Goal: Task Accomplishment & Management: Manage account settings

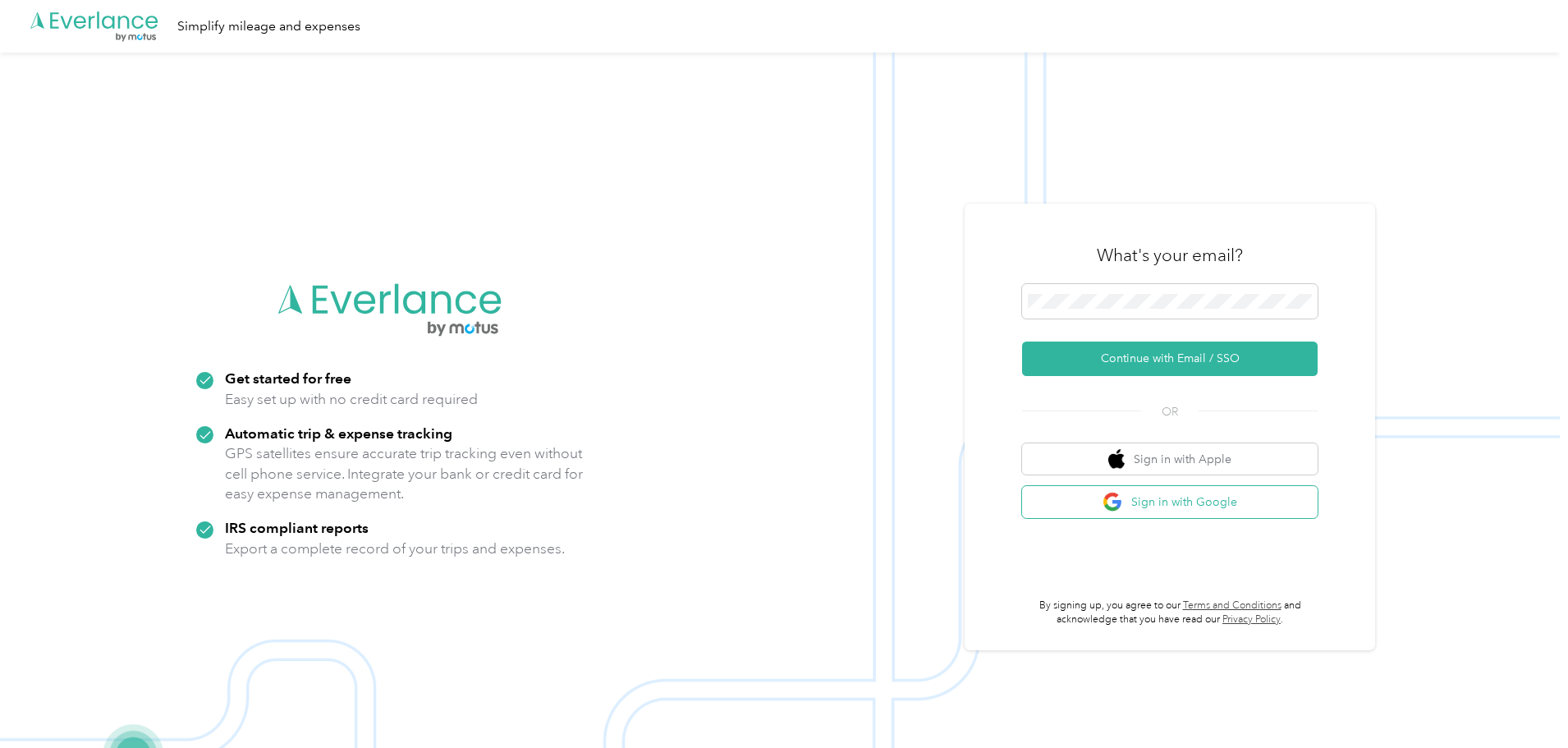
click at [1258, 502] on button "Sign in with Google" at bounding box center [1170, 502] width 296 height 32
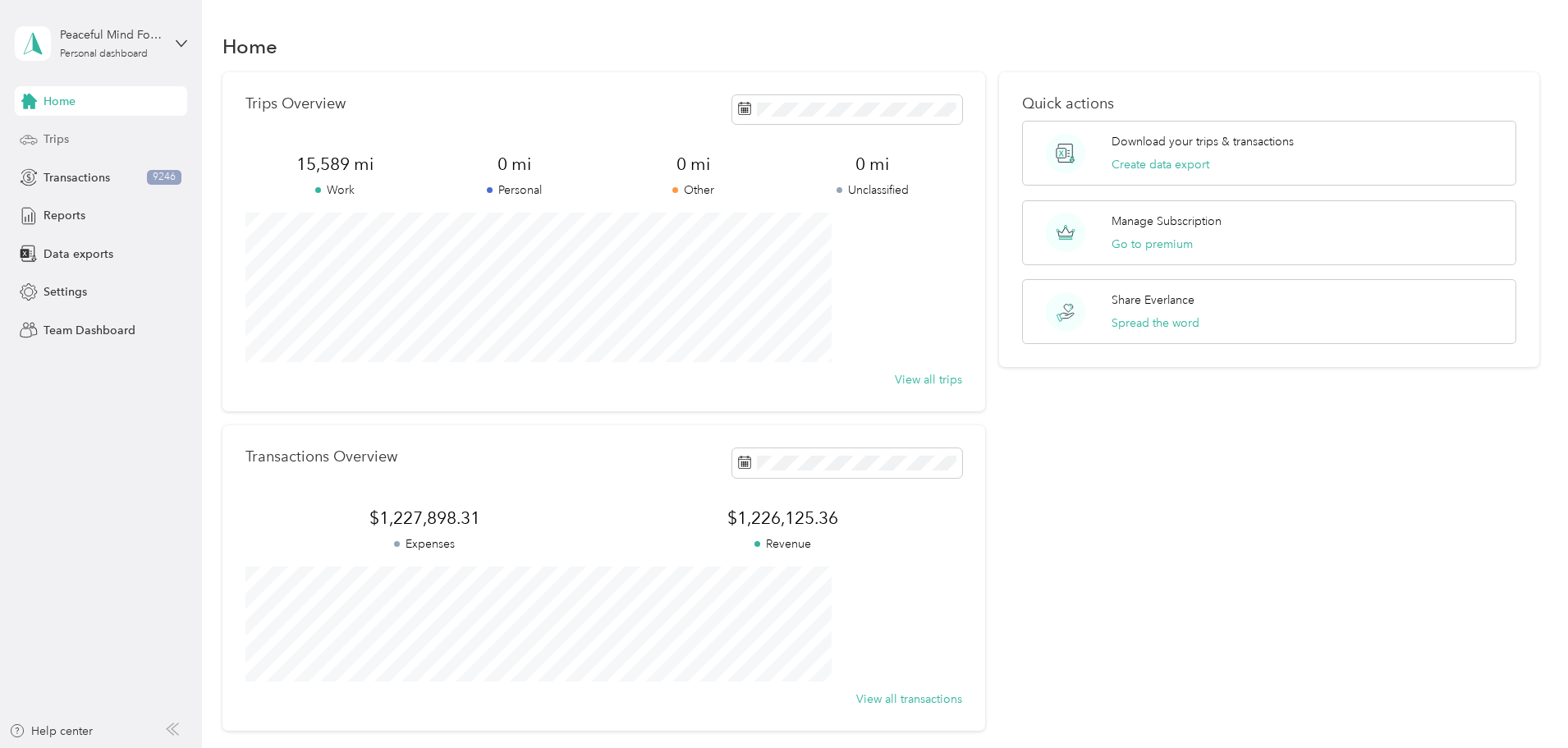
click at [70, 132] on div "Trips" at bounding box center [101, 140] width 173 height 30
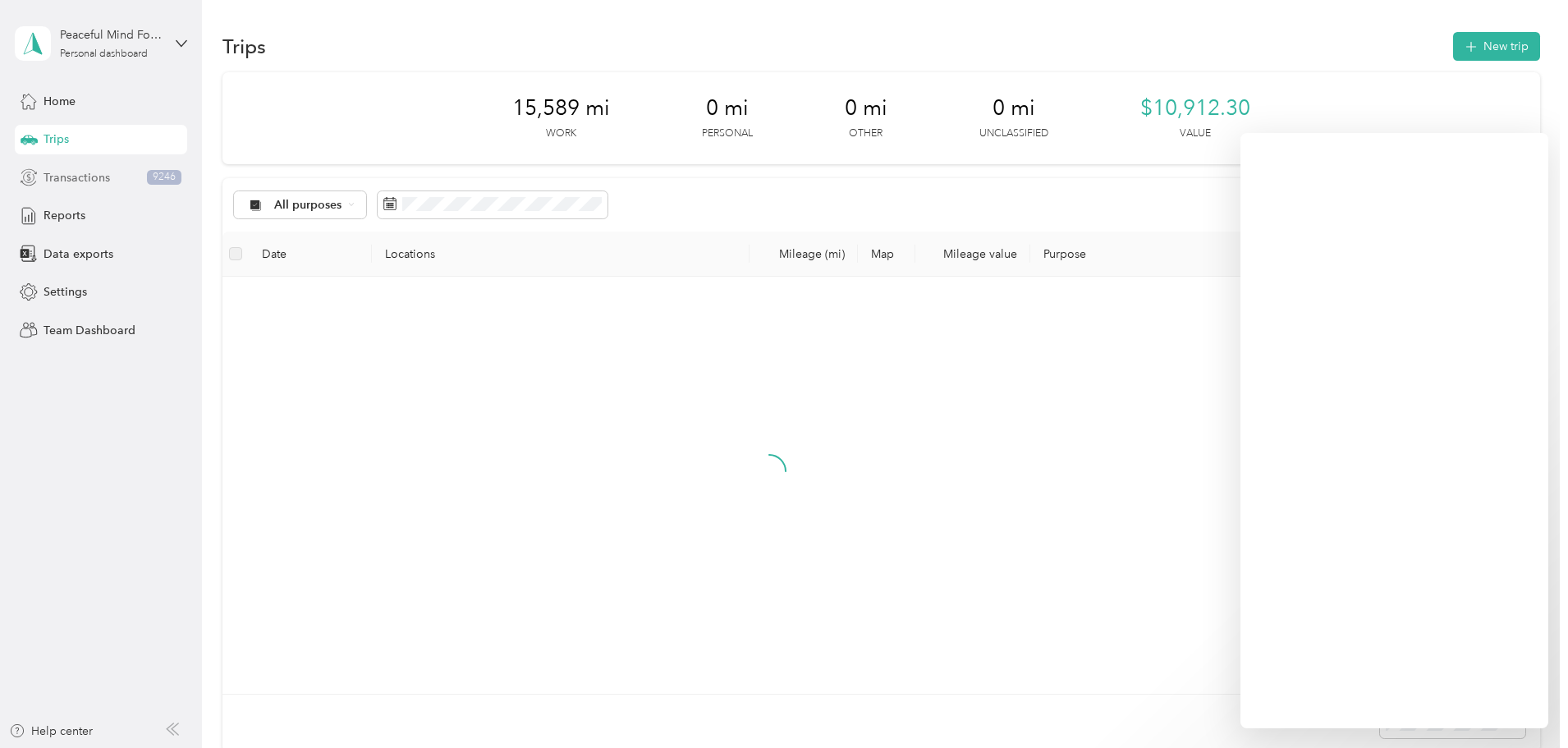
click at [87, 182] on span "Transactions" at bounding box center [76, 178] width 67 height 17
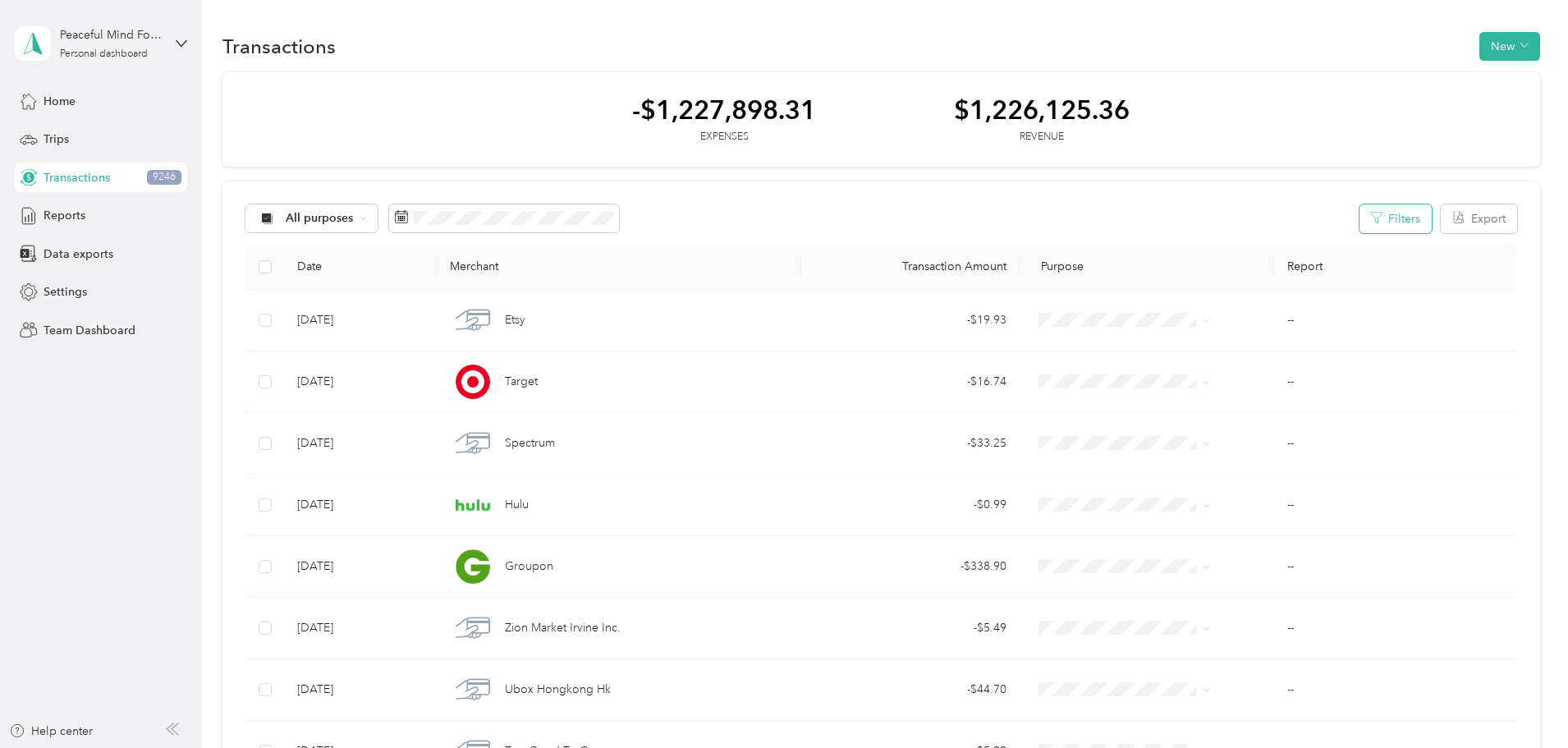
click at [1360, 218] on button "Filters" at bounding box center [1395, 219] width 72 height 29
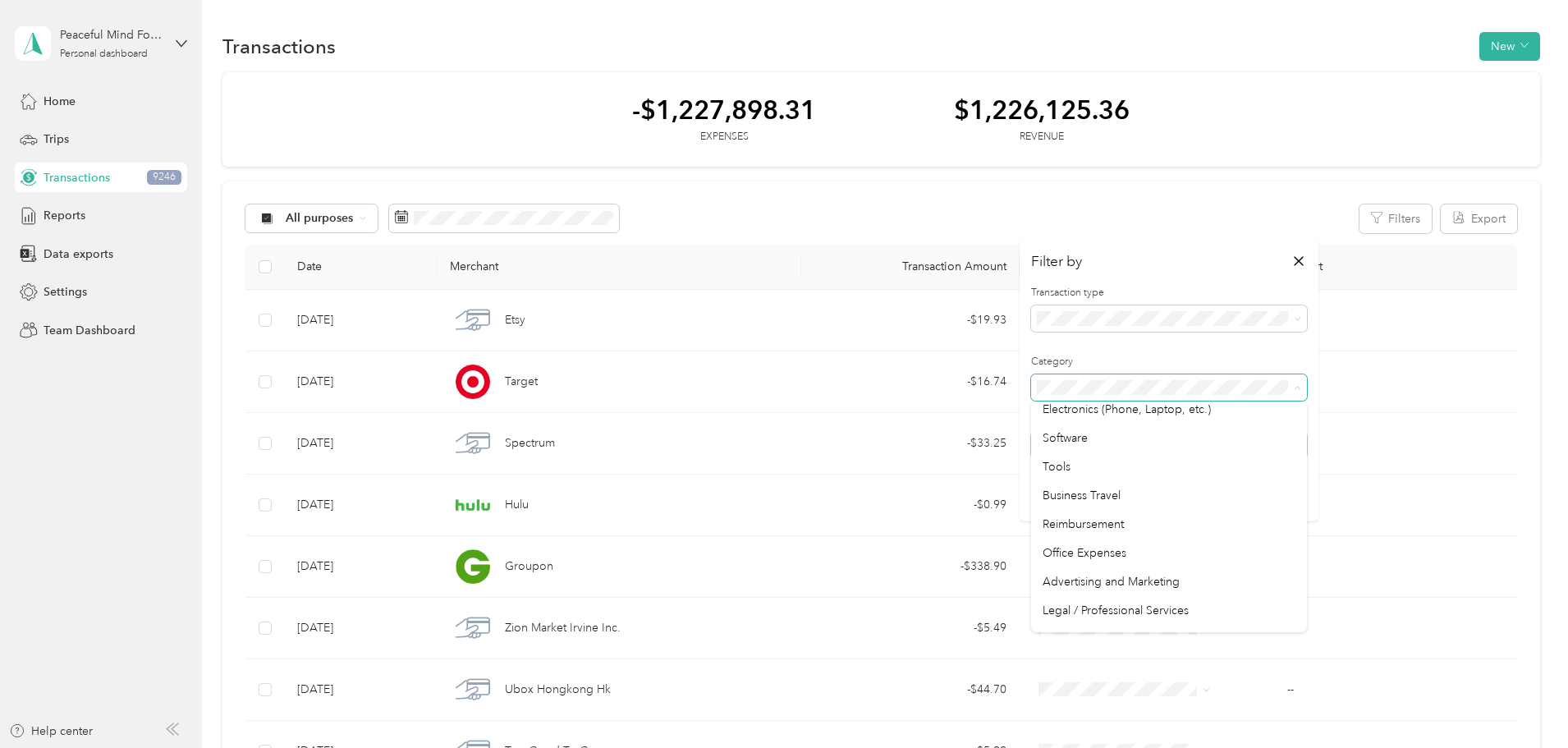
scroll to position [738, 0]
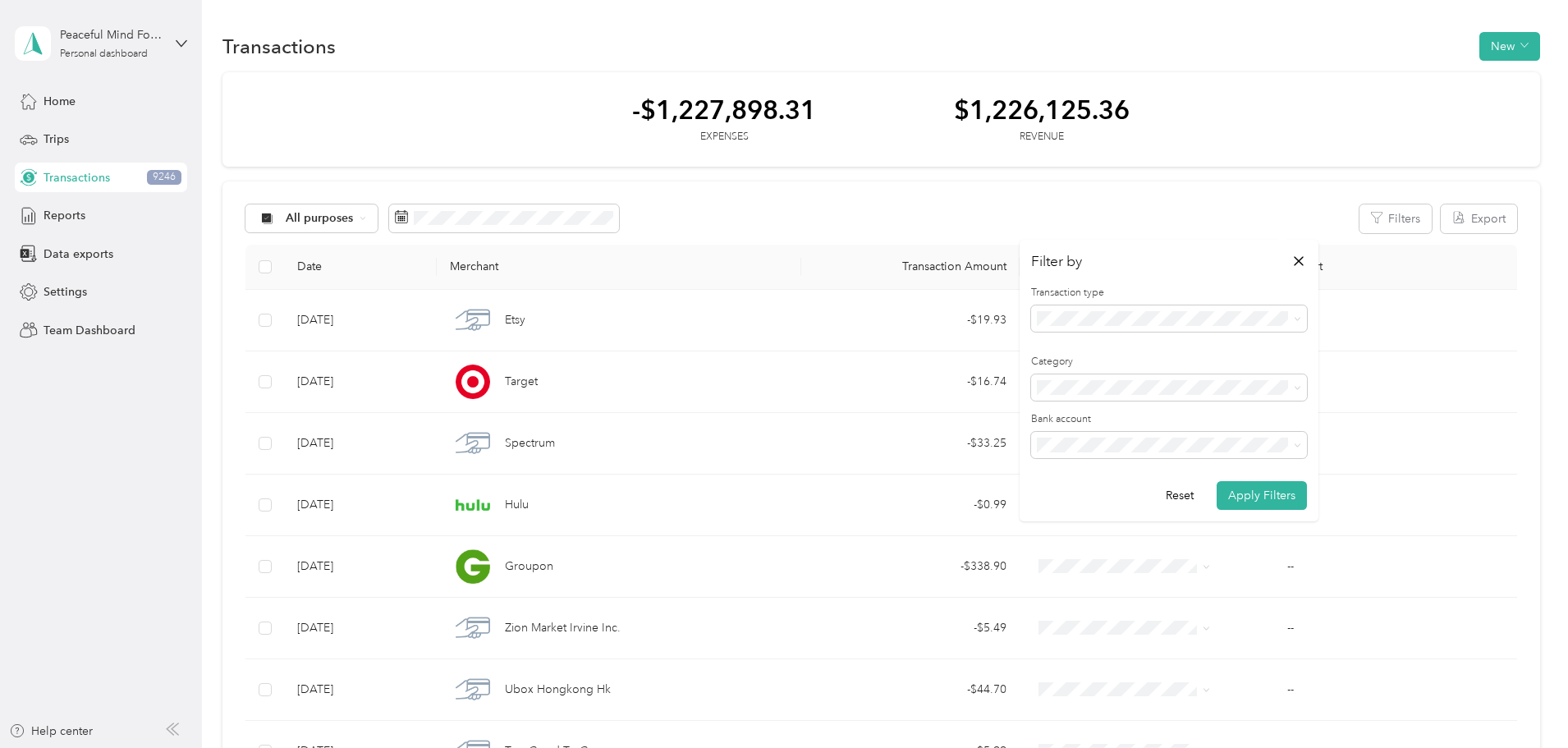
click at [1129, 591] on div "Postage, Packaging, and Shipping" at bounding box center [1168, 582] width 253 height 17
click at [1264, 495] on button "Apply Filters" at bounding box center [1262, 495] width 90 height 29
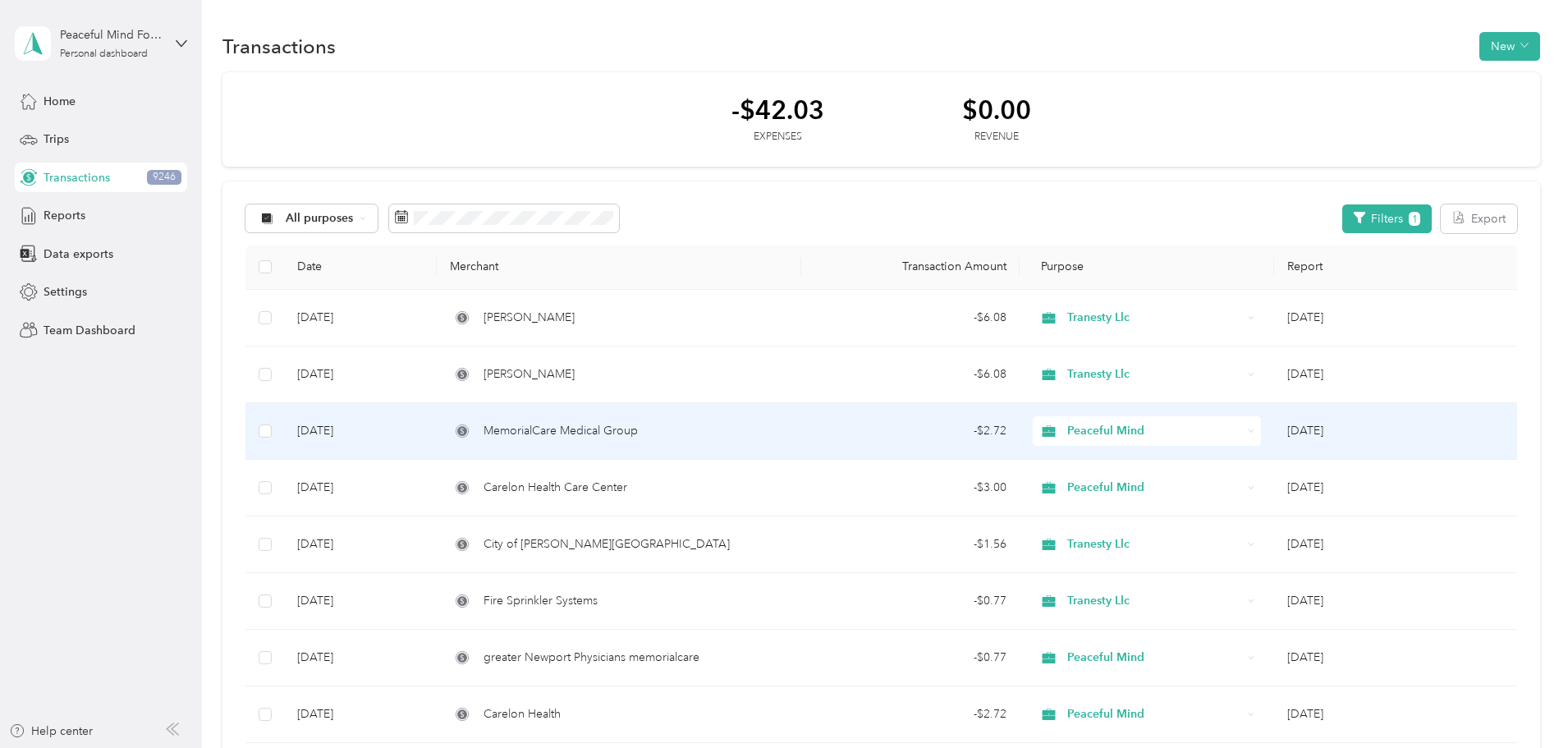
scroll to position [82, 0]
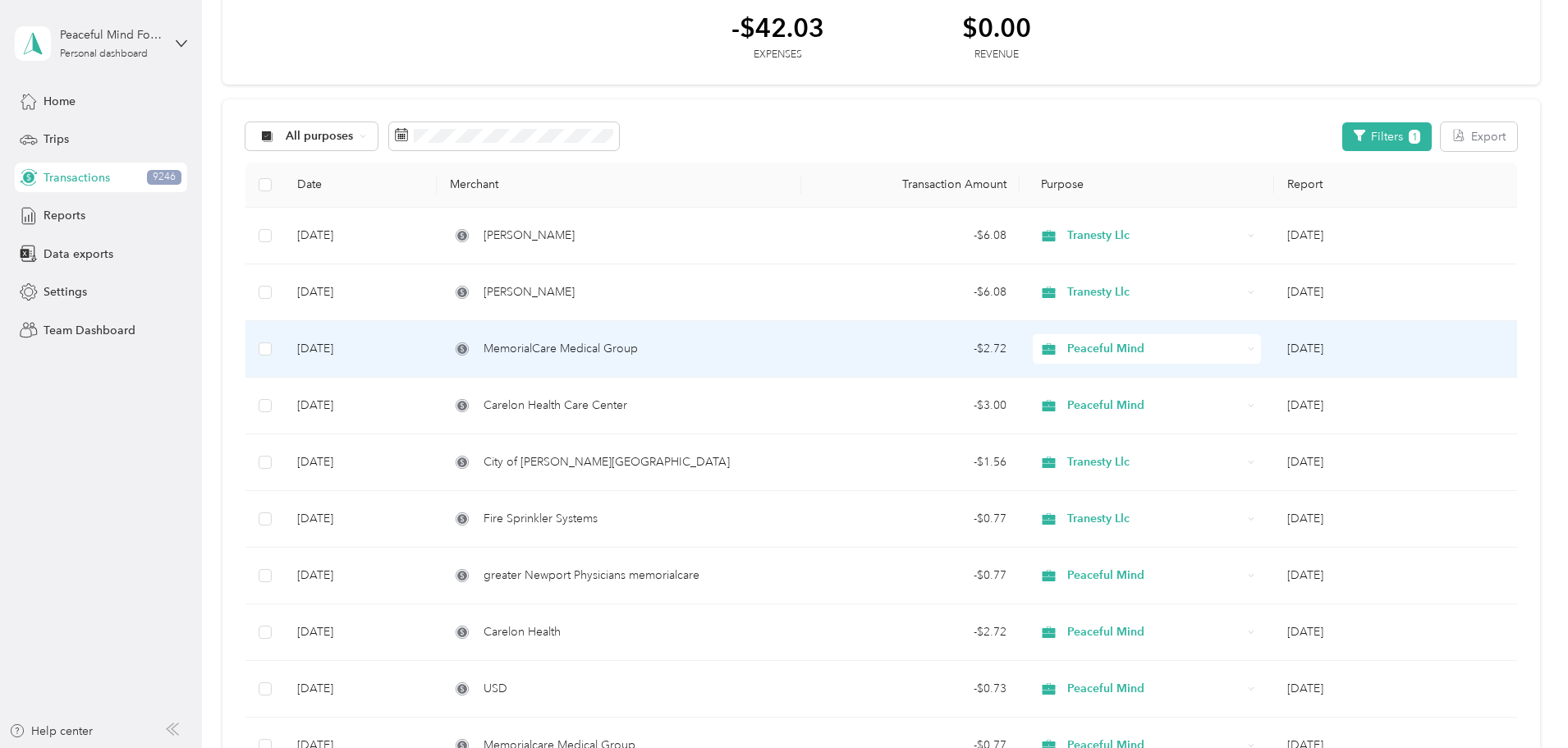
click at [813, 347] on td "- $2.72" at bounding box center [910, 349] width 219 height 56
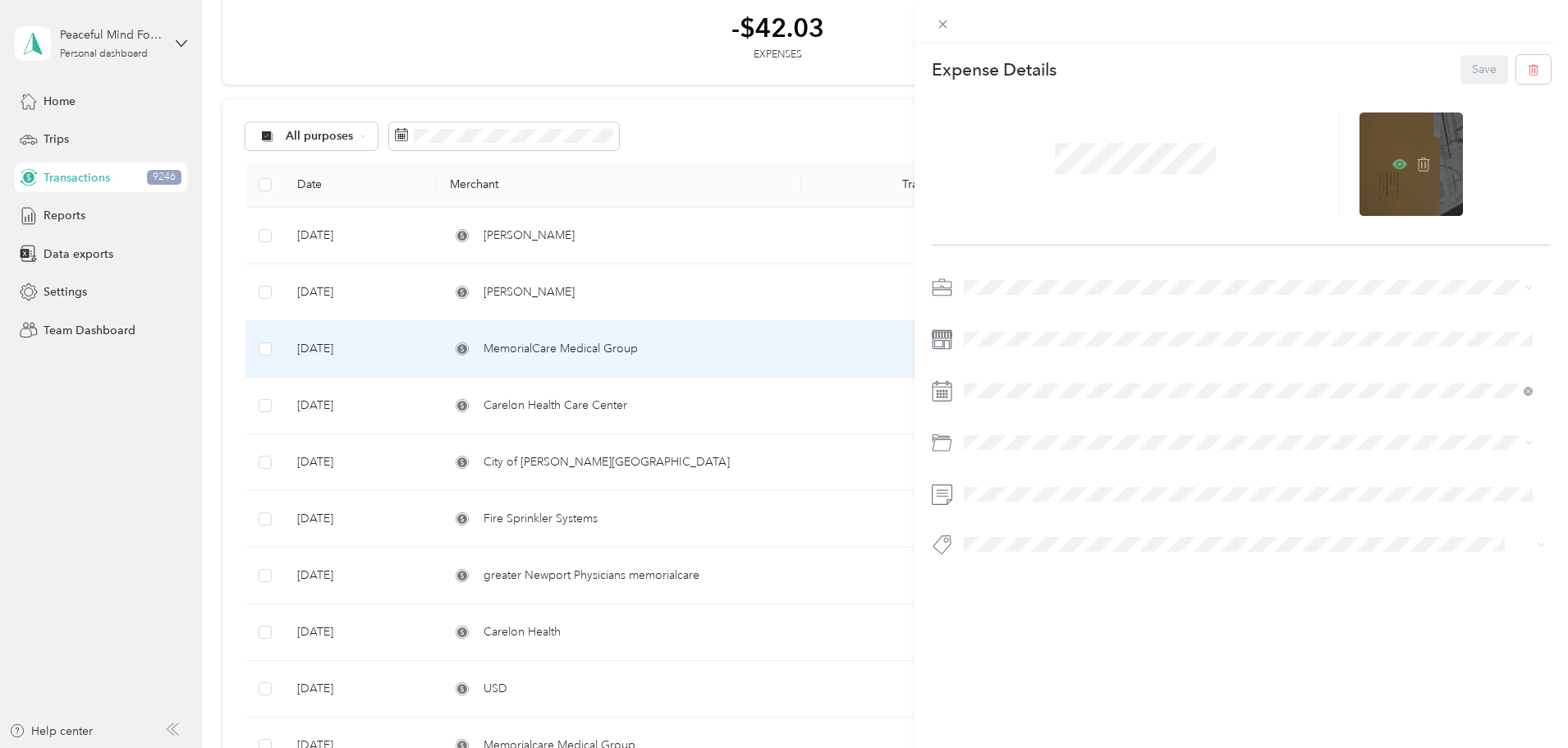
click at [1397, 166] on icon at bounding box center [1400, 164] width 5 height 5
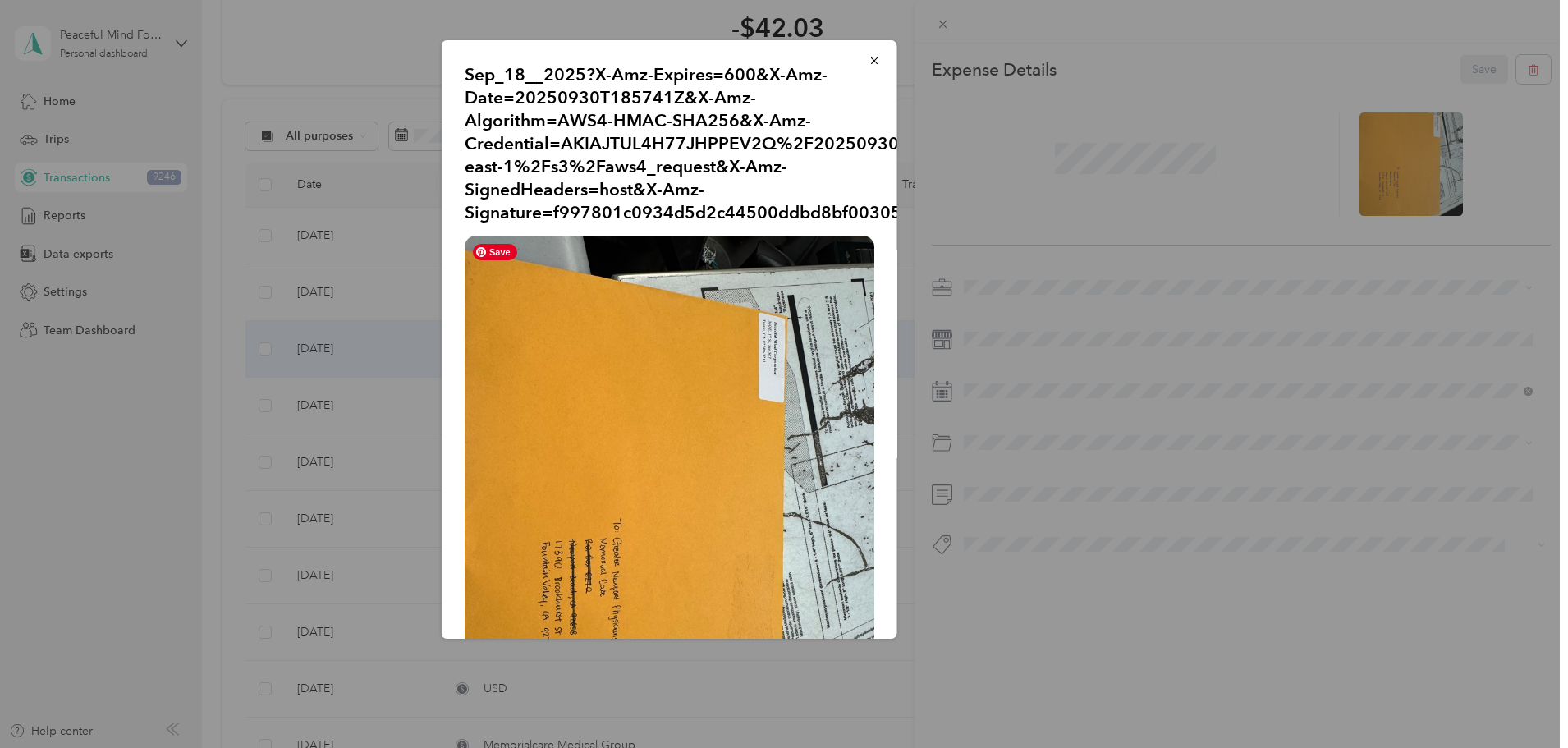
scroll to position [161, 0]
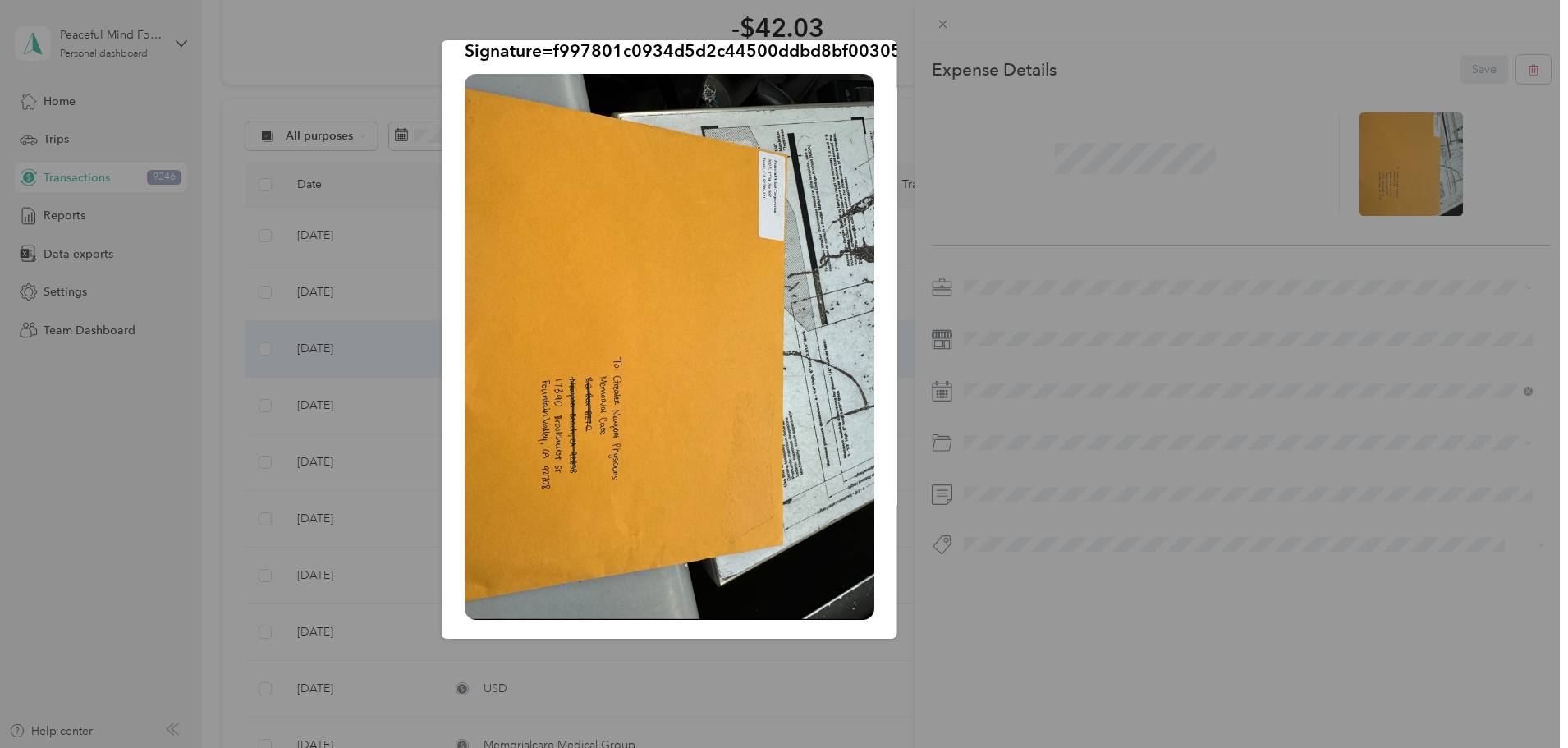
click at [256, 387] on div at bounding box center [784, 374] width 1568 height 748
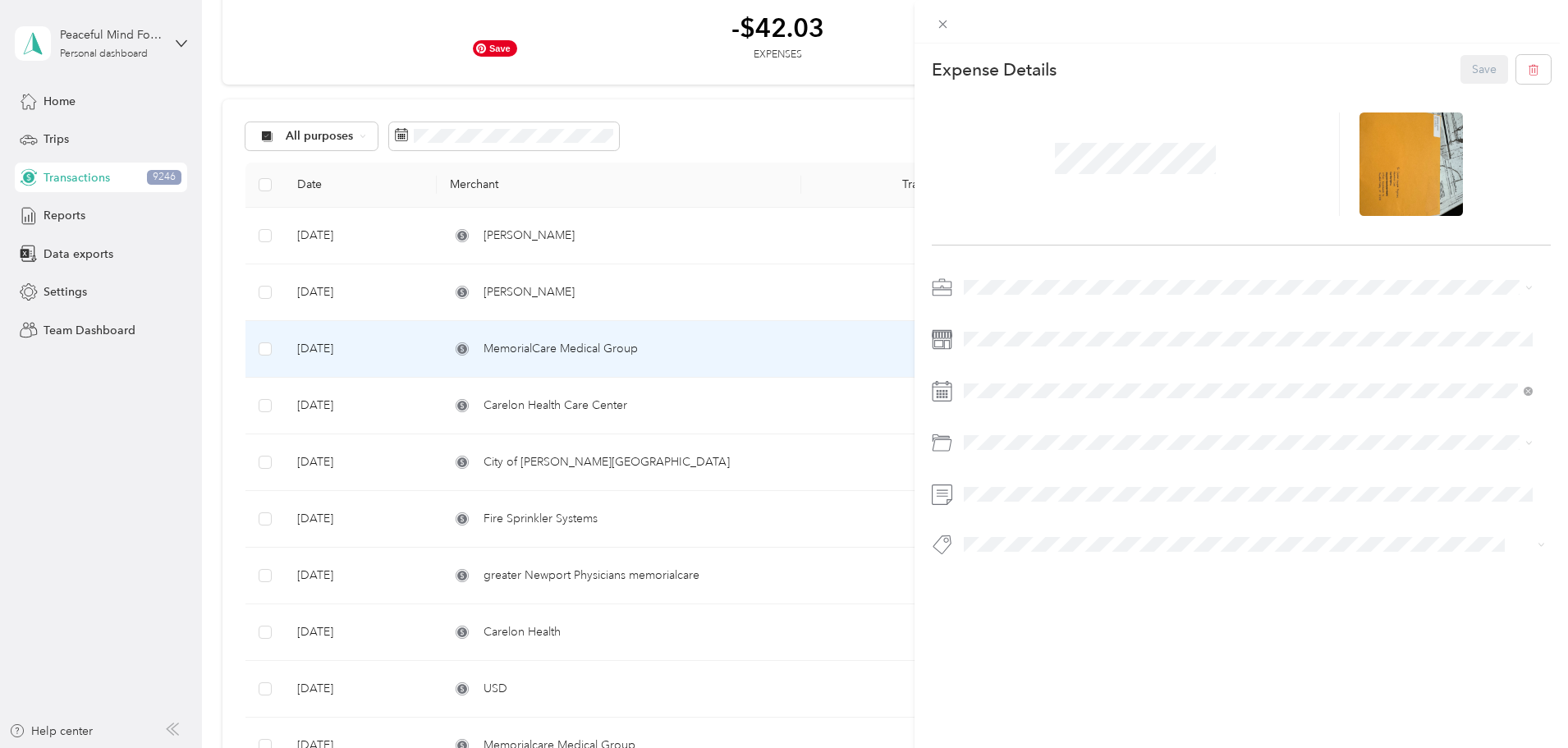
click at [628, 586] on div "This expense cannot be edited because it is either under review, approved, or p…" at bounding box center [784, 374] width 1568 height 748
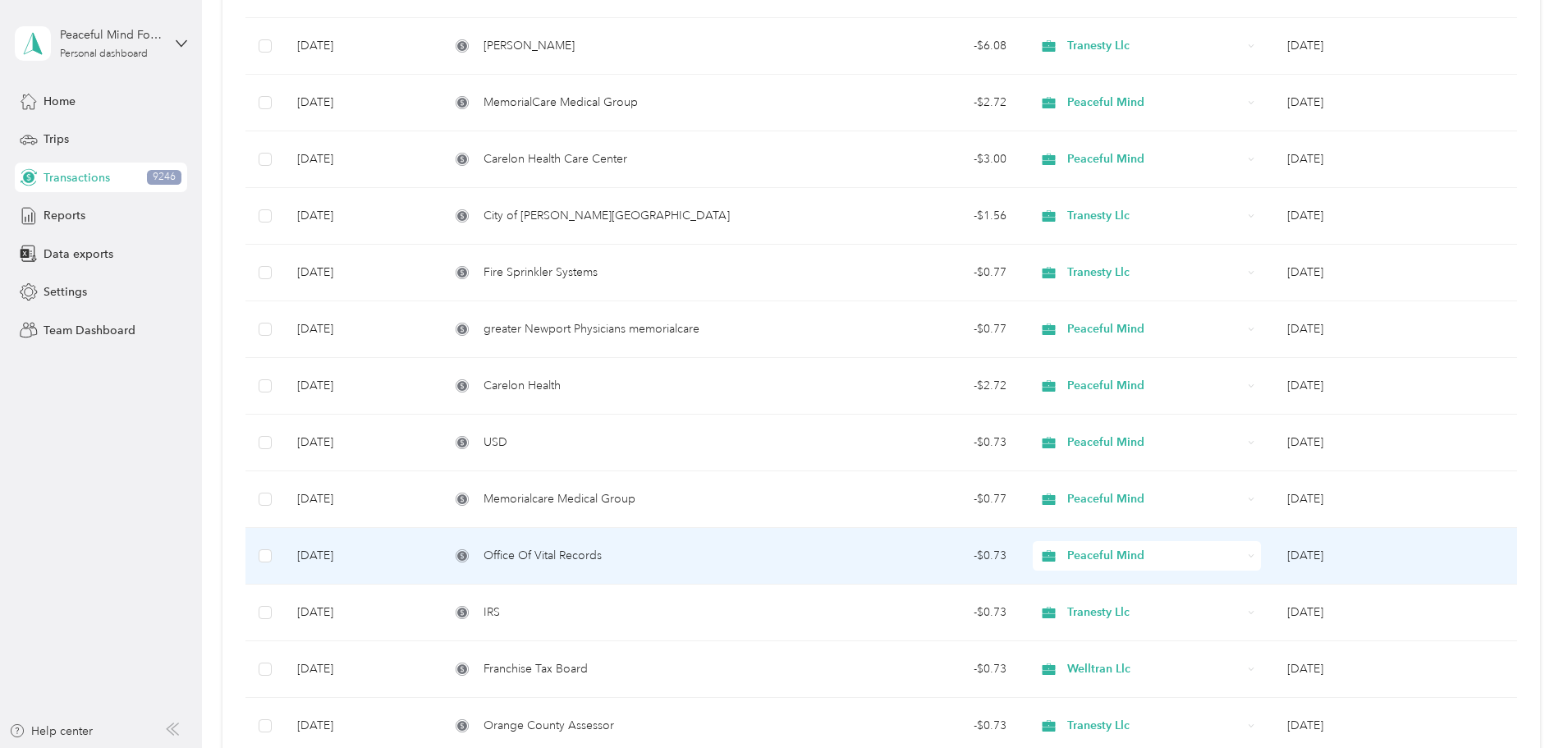
scroll to position [574, 0]
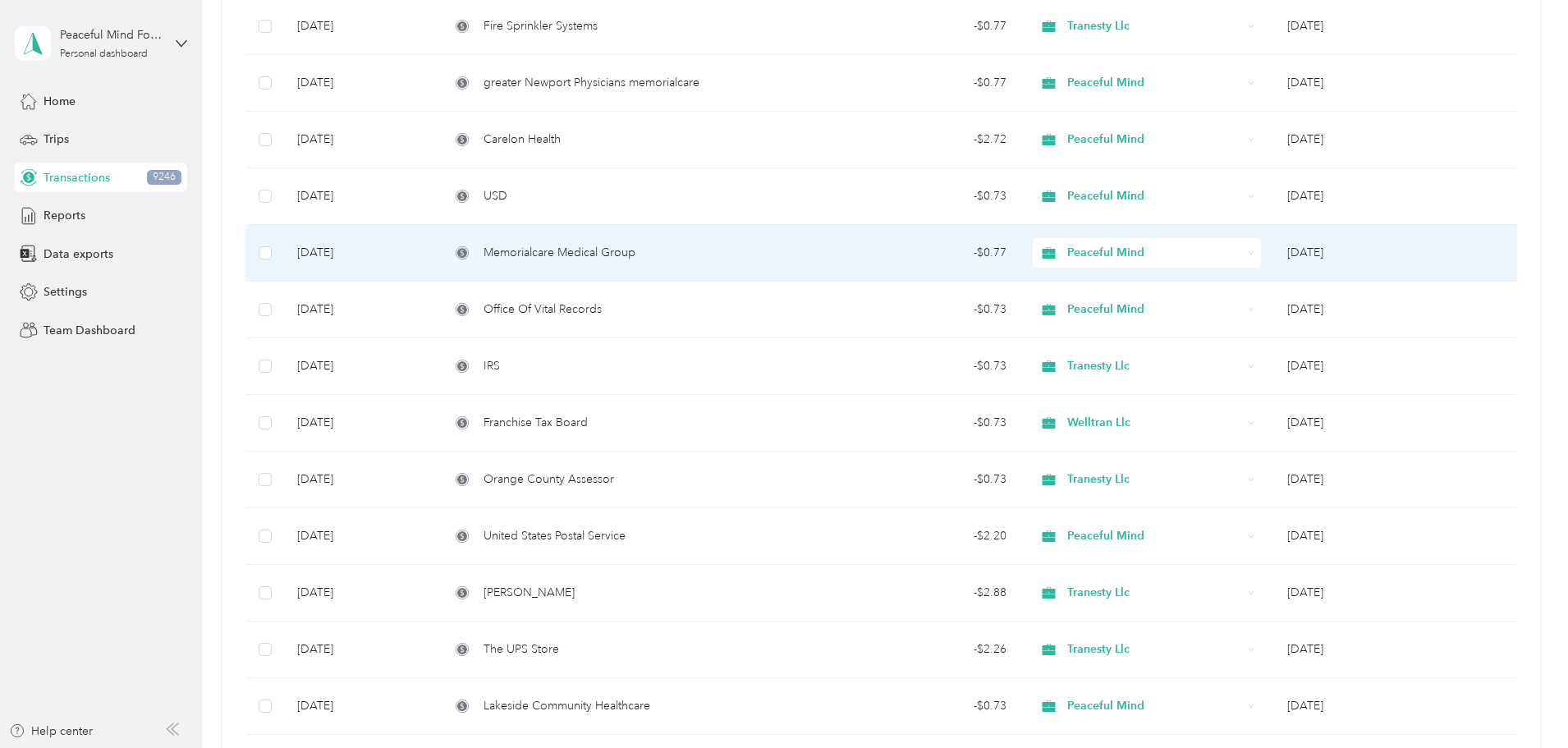
click at [635, 255] on span "Memorialcare Medical Group" at bounding box center [559, 253] width 152 height 18
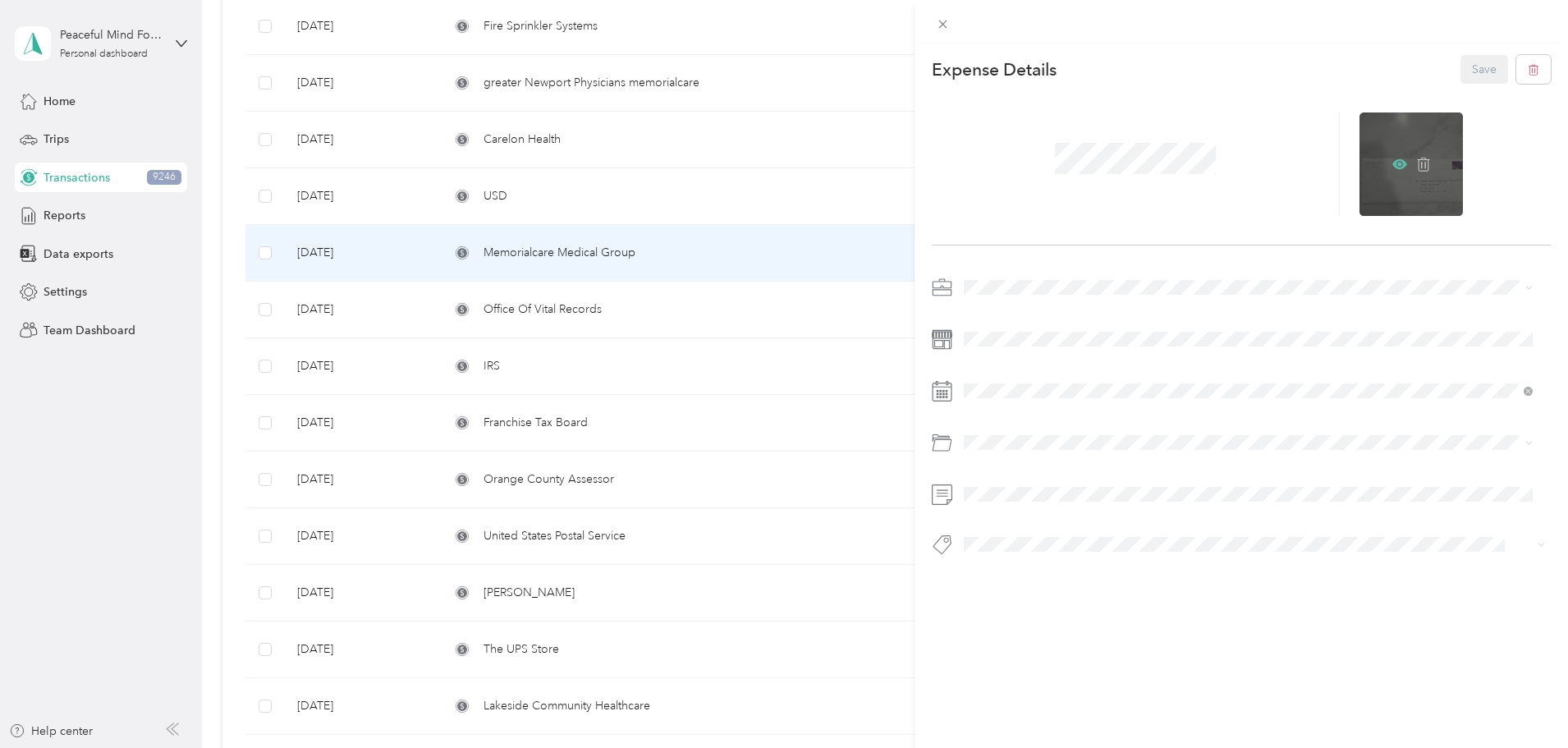
click at [1394, 164] on icon at bounding box center [1400, 164] width 15 height 15
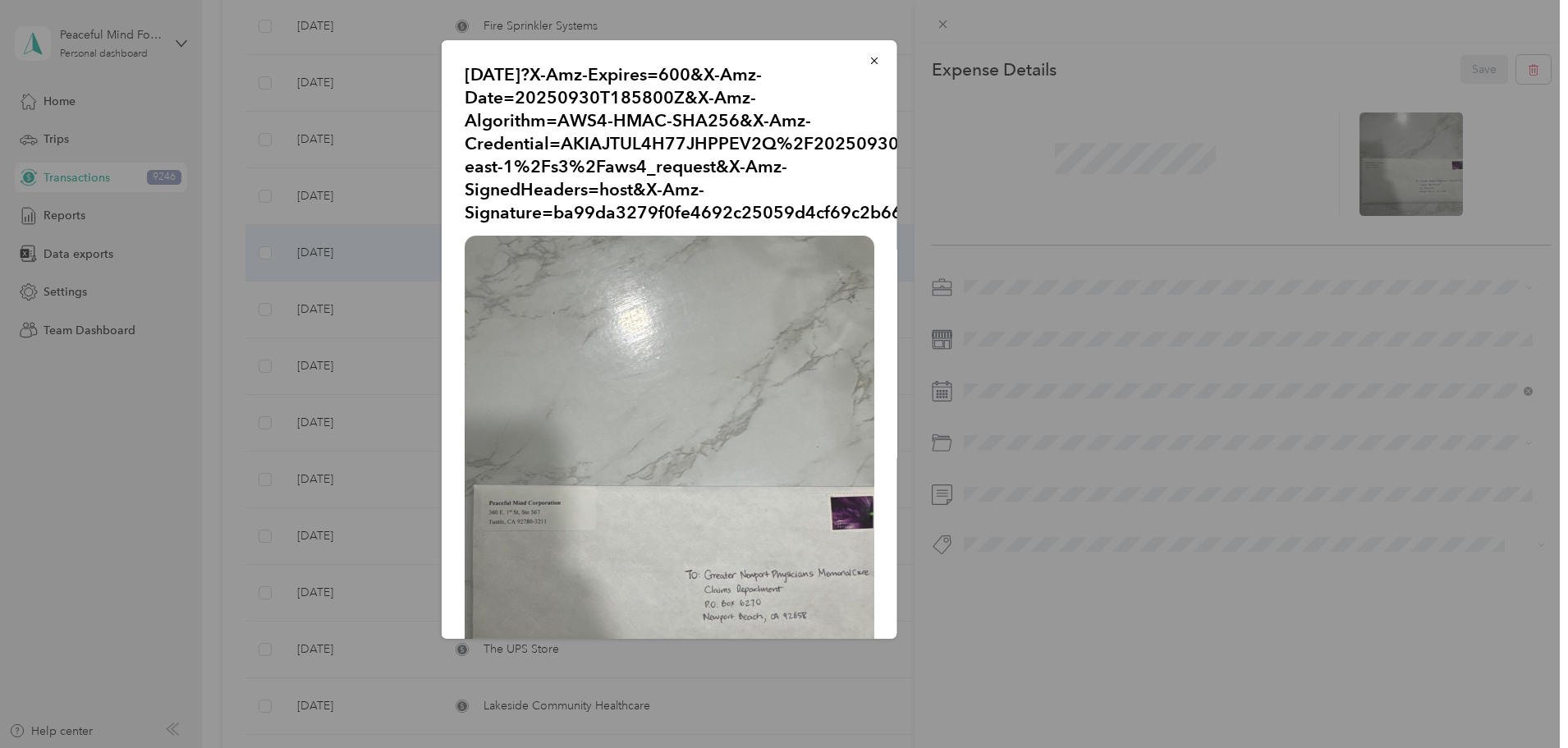
click at [326, 441] on div at bounding box center [784, 374] width 1568 height 748
